Goal: Information Seeking & Learning: Learn about a topic

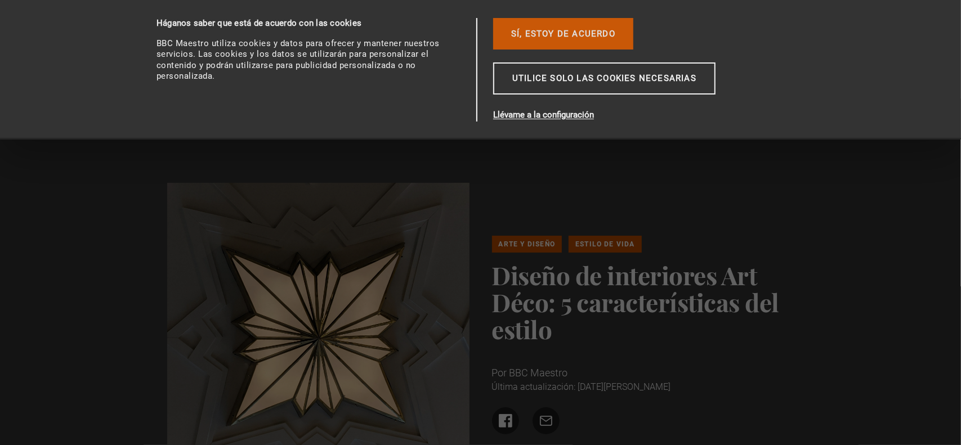
click at [591, 34] on font "Sí, estoy de acuerdo" at bounding box center [563, 34] width 104 height 10
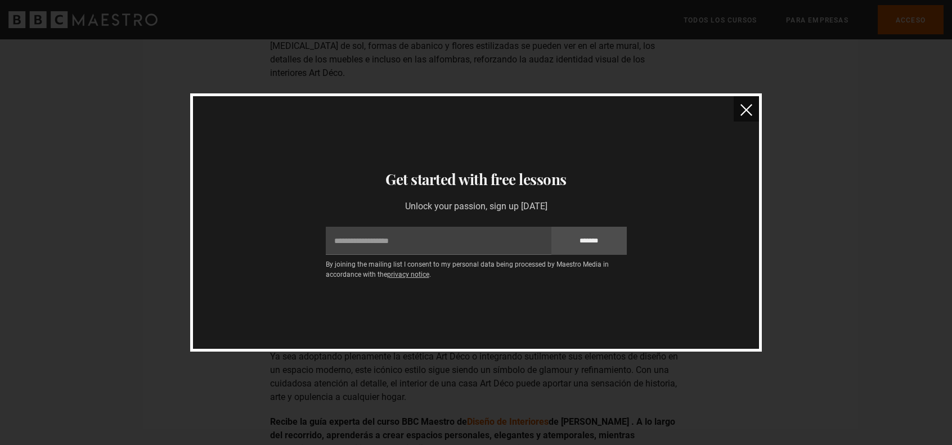
scroll to position [1576, 0]
click at [749, 105] on img "cerca" at bounding box center [747, 110] width 12 height 12
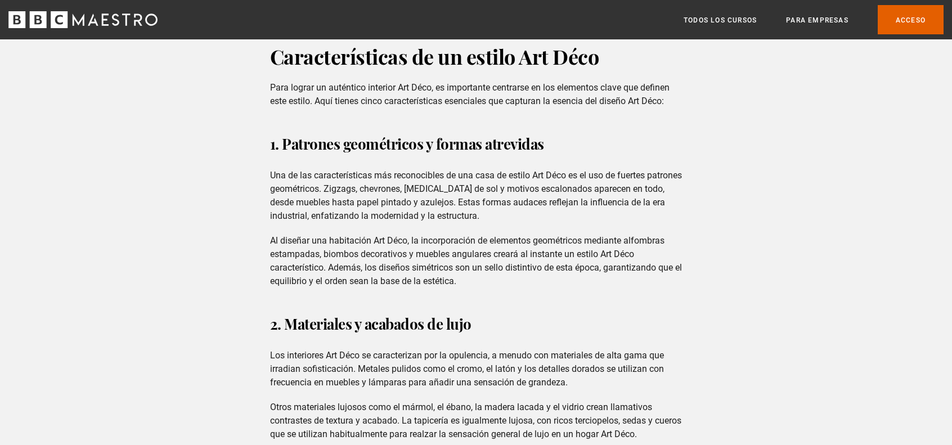
scroll to position [844, 0]
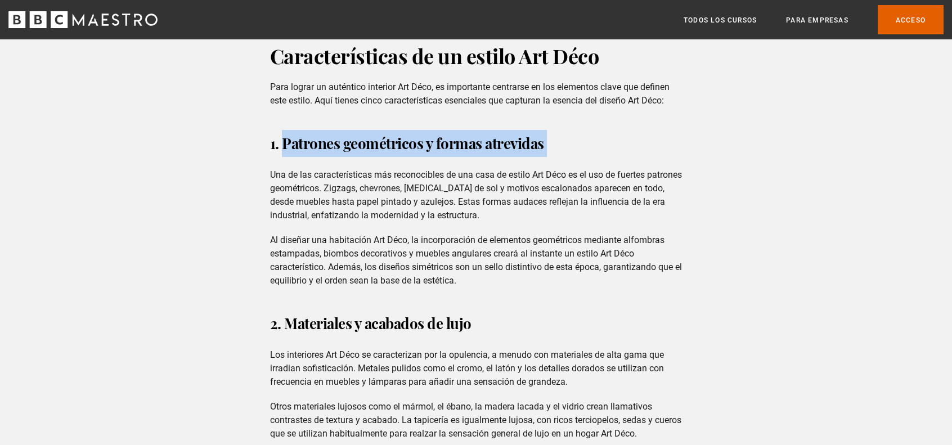
drag, startPoint x: 282, startPoint y: 135, endPoint x: 574, endPoint y: 134, distance: 292.0
click at [574, 134] on h3 "1. Patrones geométricos y formas atrevidas" at bounding box center [476, 143] width 412 height 27
copy h3 "Patrones geométricos y formas atrevidas"
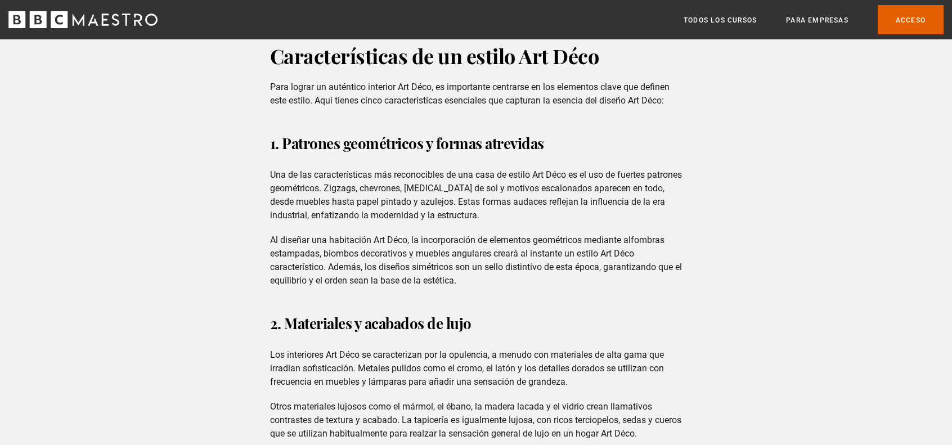
click at [394, 235] on font "Al diseñar una habitación Art Déco, la incorporación de elementos geométricos m…" at bounding box center [476, 260] width 412 height 51
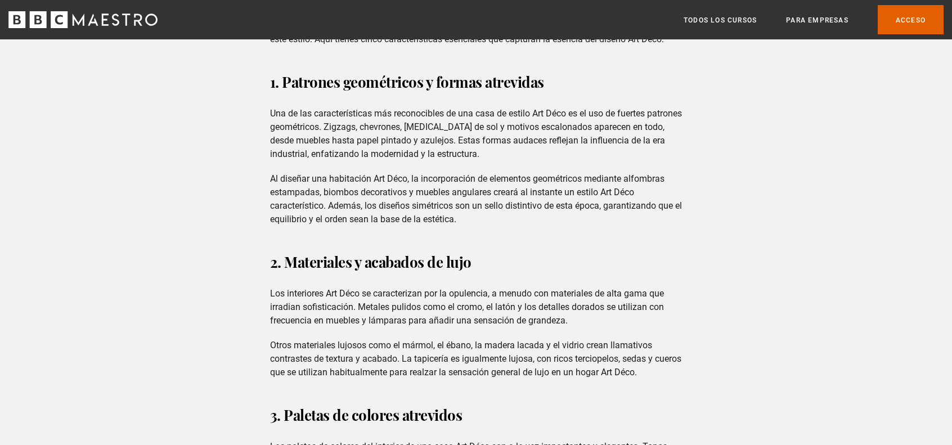
scroll to position [957, 0]
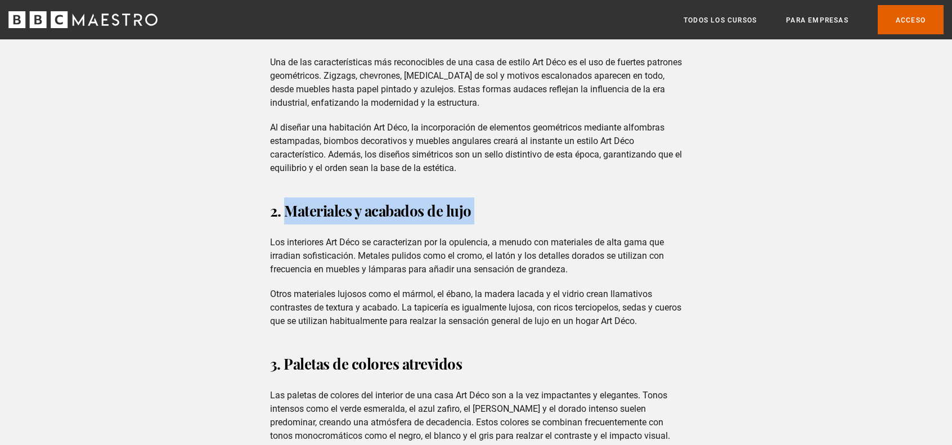
drag, startPoint x: 309, startPoint y: 196, endPoint x: 503, endPoint y: 196, distance: 194.1
click at [503, 198] on h3 "2. Materiales y acabados de lujo" at bounding box center [476, 211] width 412 height 27
copy h3 "Materiales y acabados de lujo"
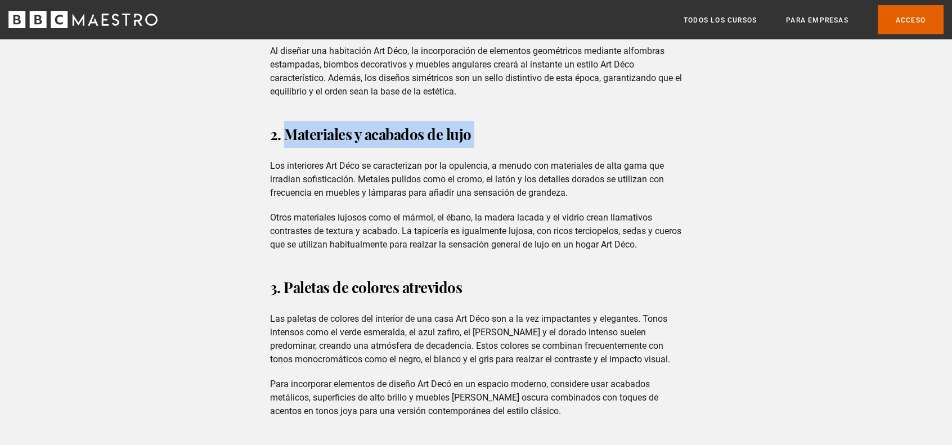
scroll to position [1069, 0]
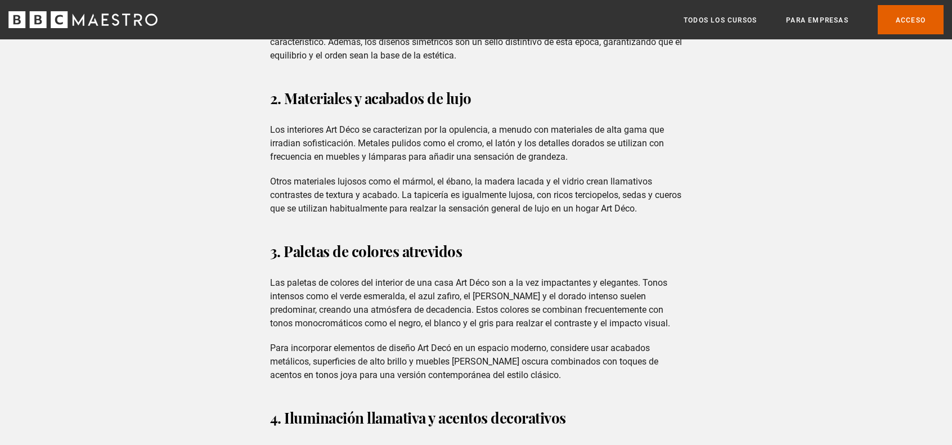
click at [356, 241] on font "3. Paletas de colores atrevidos" at bounding box center [366, 251] width 192 height 20
drag, startPoint x: 285, startPoint y: 237, endPoint x: 489, endPoint y: 246, distance: 204.5
click at [489, 246] on h3 "3. Paletas de colores atrevidos" at bounding box center [476, 251] width 412 height 27
copy h3 "Paletas de colores atrevidos"
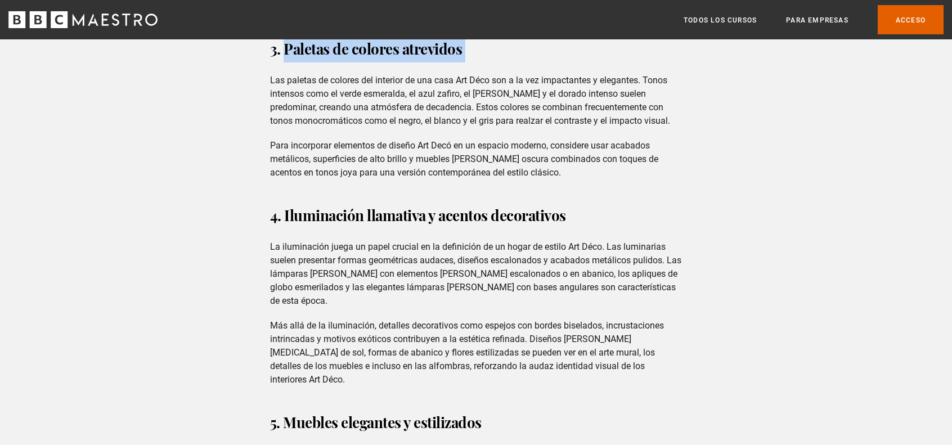
scroll to position [1294, 0]
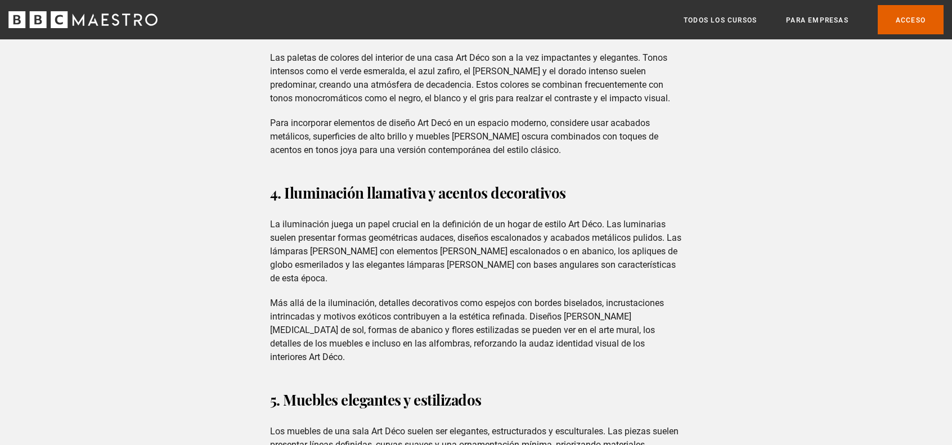
click at [284, 183] on font "4. Iluminación llamativa y acentos decorativos" at bounding box center [418, 193] width 296 height 20
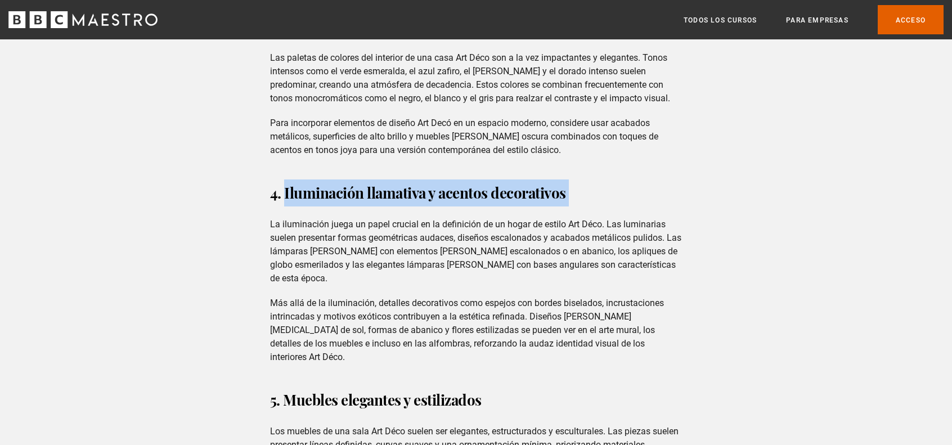
drag, startPoint x: 286, startPoint y: 180, endPoint x: 569, endPoint y: 180, distance: 283.6
click at [569, 180] on h3 "4. Iluminación llamativa y acentos decorativos" at bounding box center [476, 193] width 412 height 27
copy h3 "Iluminación llamativa y acentos decorativos"
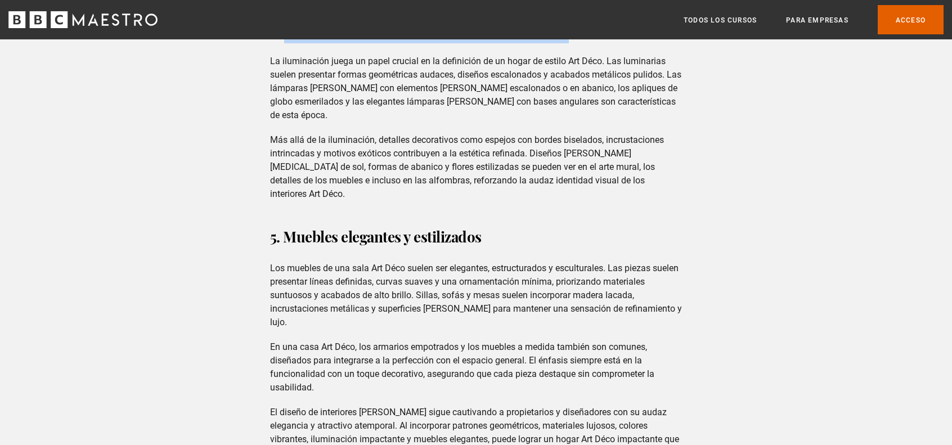
scroll to position [1463, 0]
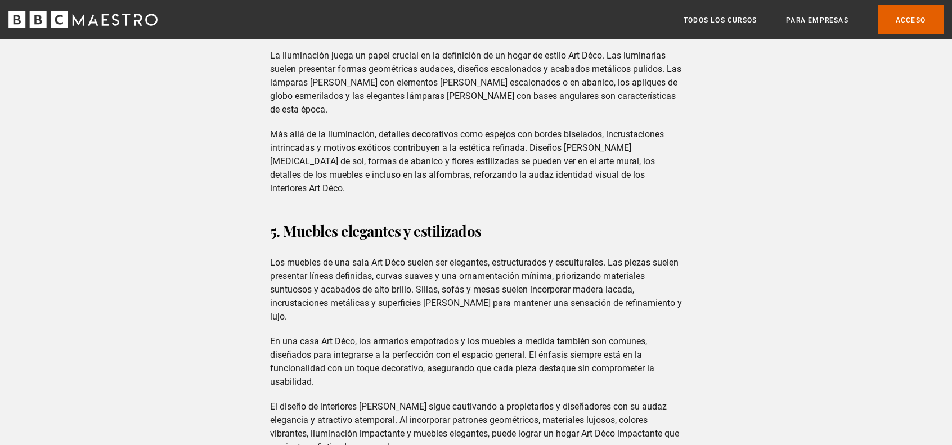
click at [460, 257] on font "Los muebles de una sala Art Déco suelen ser elegantes, estructurados y escultur…" at bounding box center [476, 289] width 412 height 65
drag, startPoint x: 284, startPoint y: 207, endPoint x: 486, endPoint y: 208, distance: 202.0
click at [486, 218] on h3 "5. Muebles elegantes y estilizados" at bounding box center [476, 231] width 412 height 27
copy h3 "Muebles elegantes y estilizados"
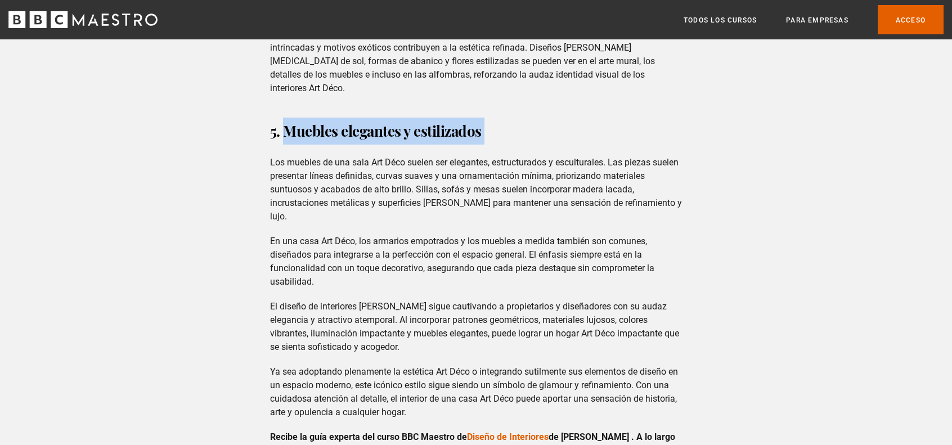
scroll to position [1519, 0]
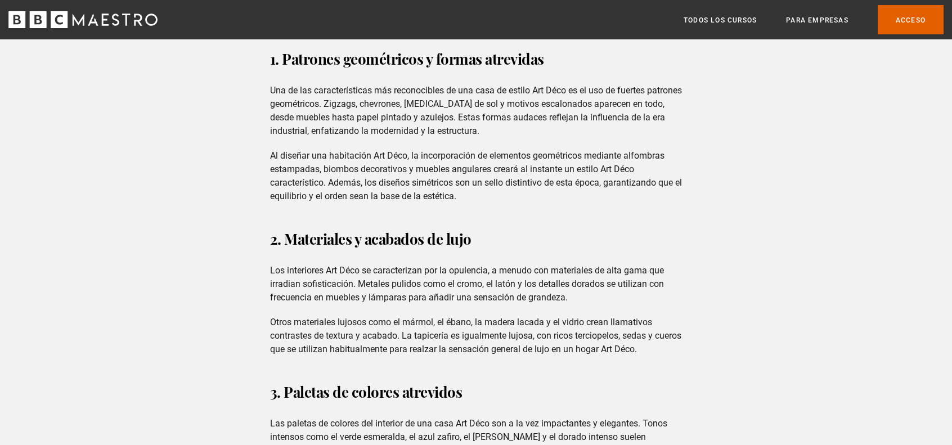
scroll to position [788, 0]
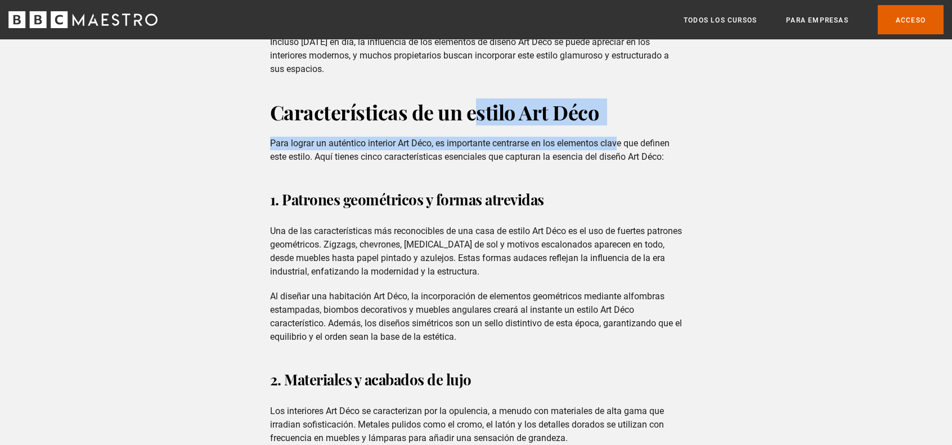
drag, startPoint x: 472, startPoint y: 104, endPoint x: 501, endPoint y: 101, distance: 29.5
click at [496, 98] on font "Características de un estilo Art Déco" at bounding box center [434, 111] width 329 height 27
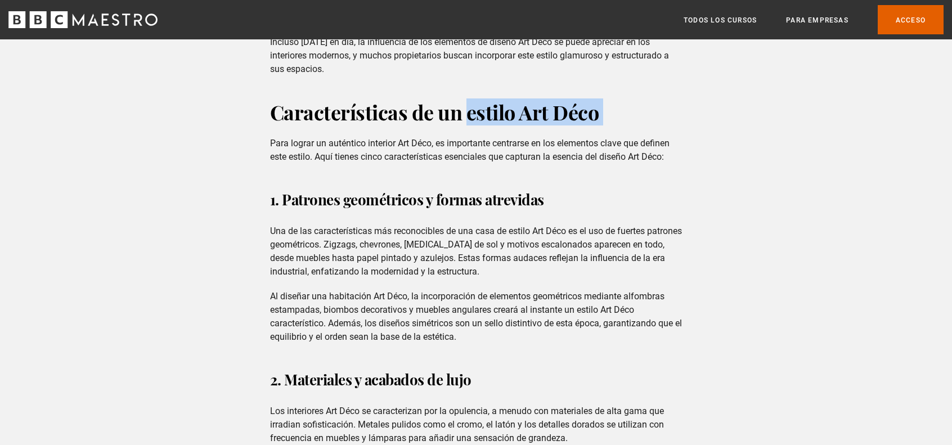
drag, startPoint x: 468, startPoint y: 96, endPoint x: 605, endPoint y: 104, distance: 138.1
click at [605, 104] on h2 "Características de un estilo Art Déco" at bounding box center [476, 111] width 412 height 27
copy h2 "estilo Art Déco"
